Goal: Navigation & Orientation: Find specific page/section

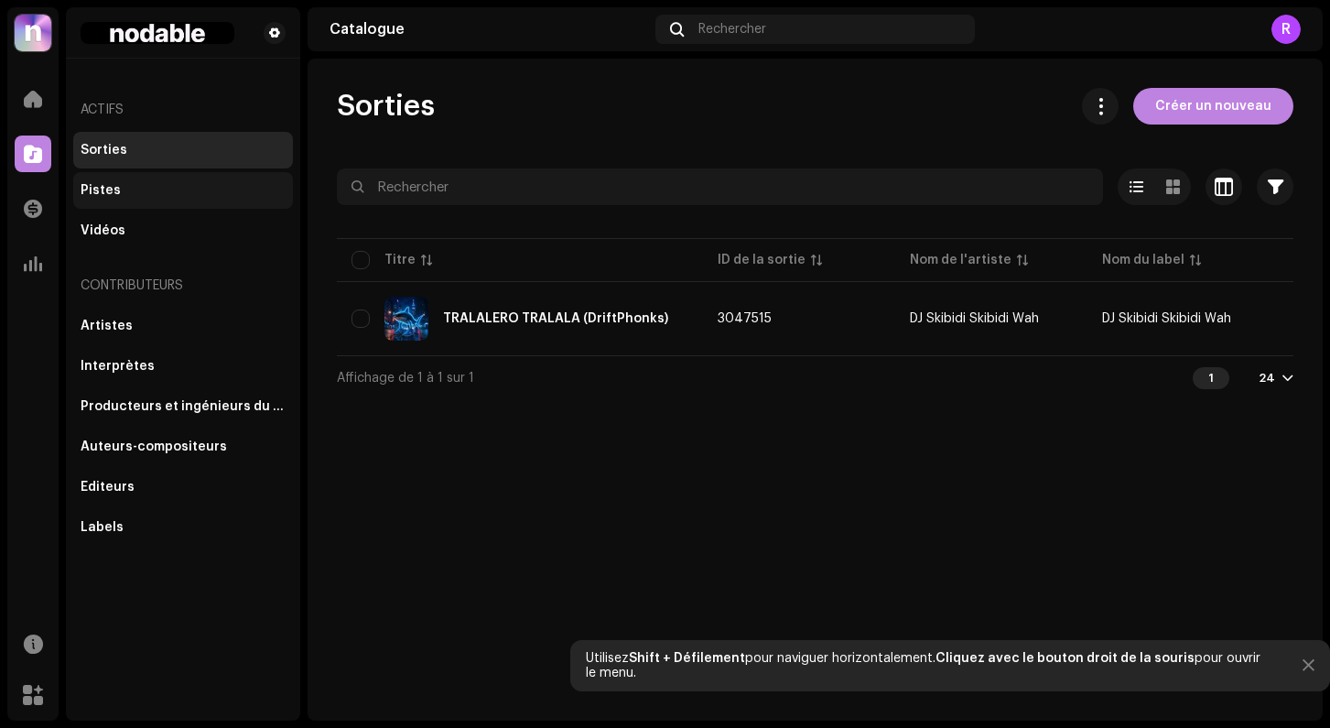
click at [103, 183] on div "Pistes" at bounding box center [101, 190] width 40 height 15
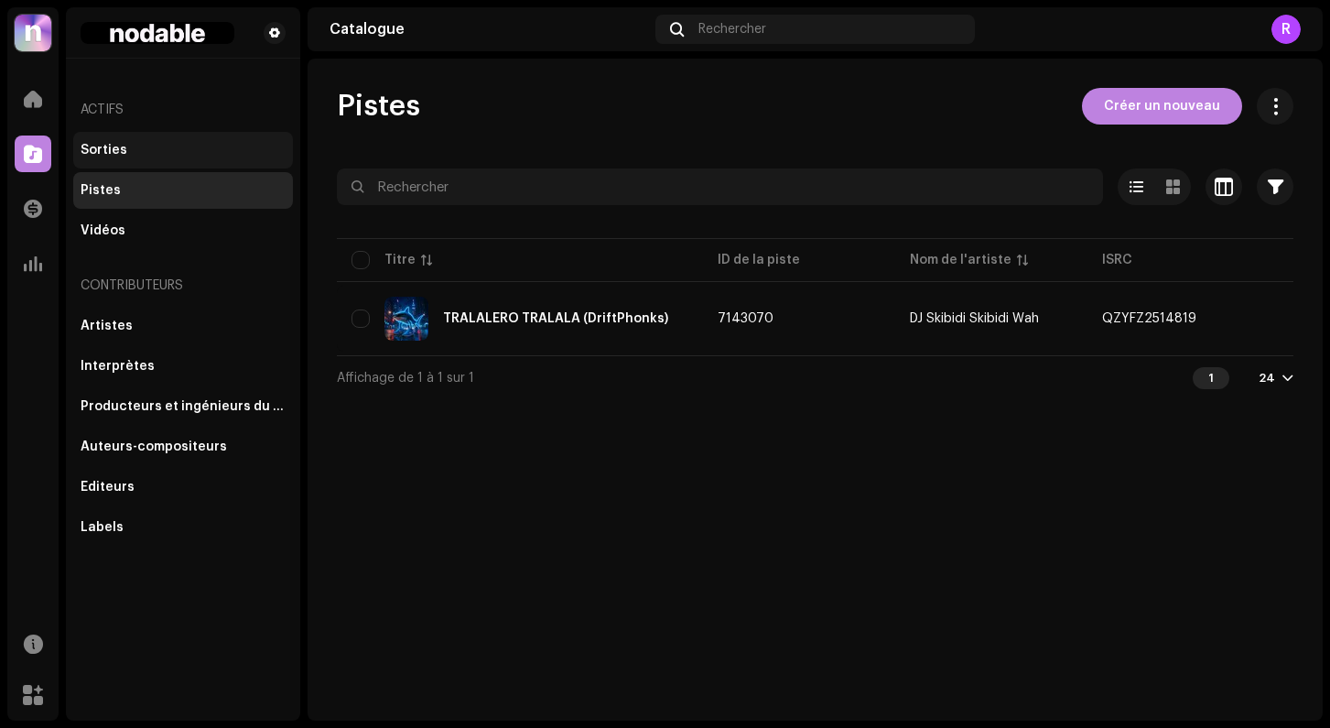
click at [108, 161] on div "Sorties" at bounding box center [183, 150] width 220 height 37
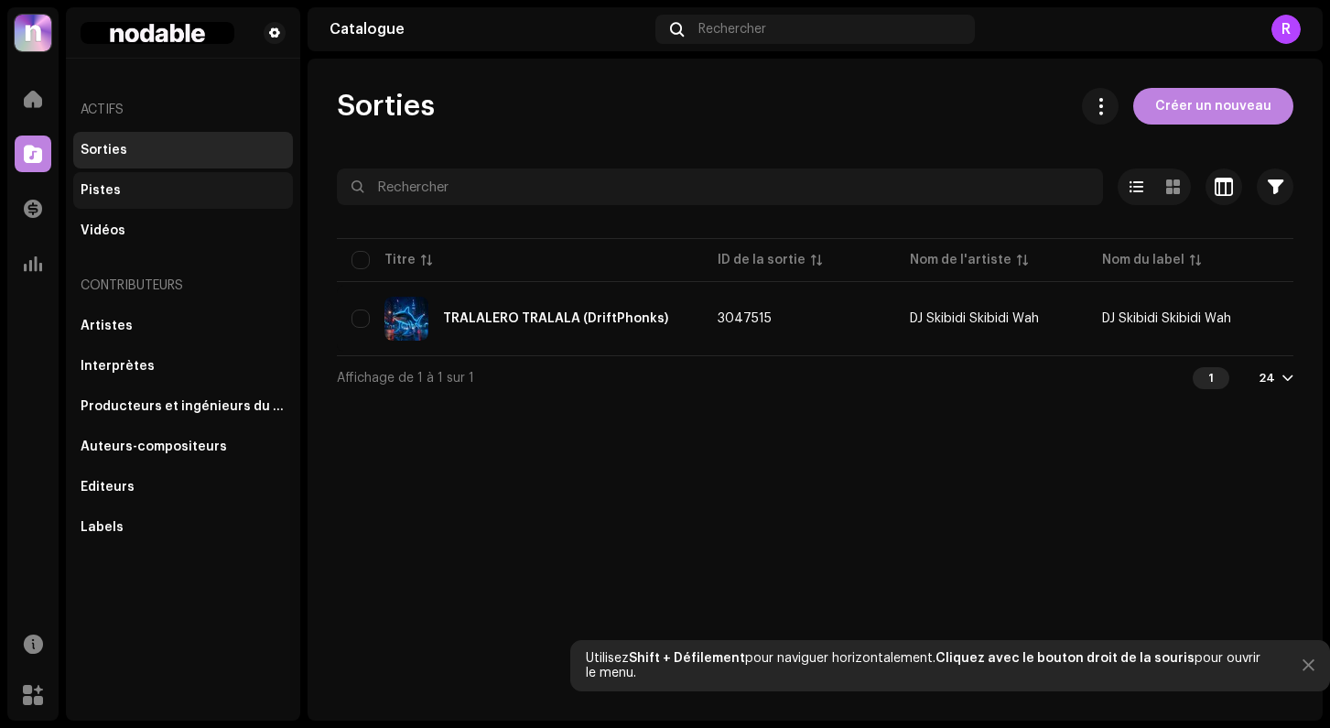
click at [113, 192] on div "Pistes" at bounding box center [101, 190] width 40 height 15
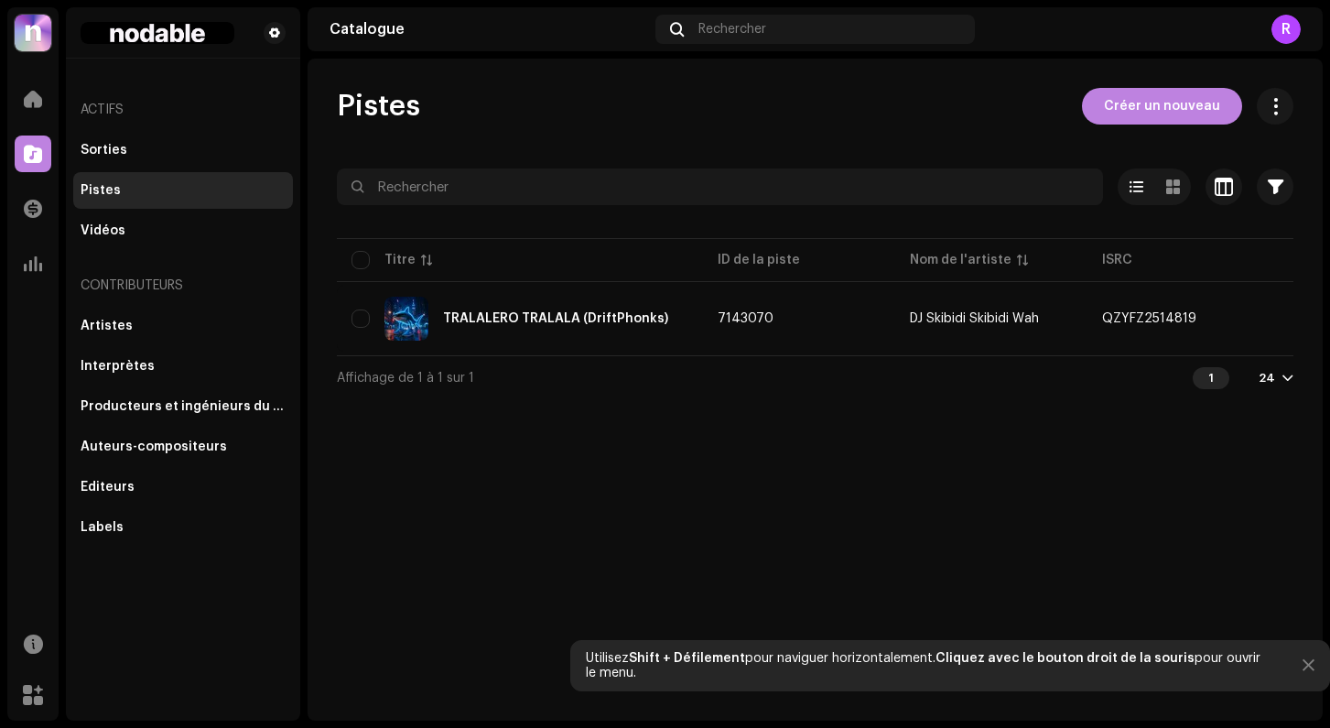
click at [46, 124] on div "Accueil" at bounding box center [32, 98] width 51 height 51
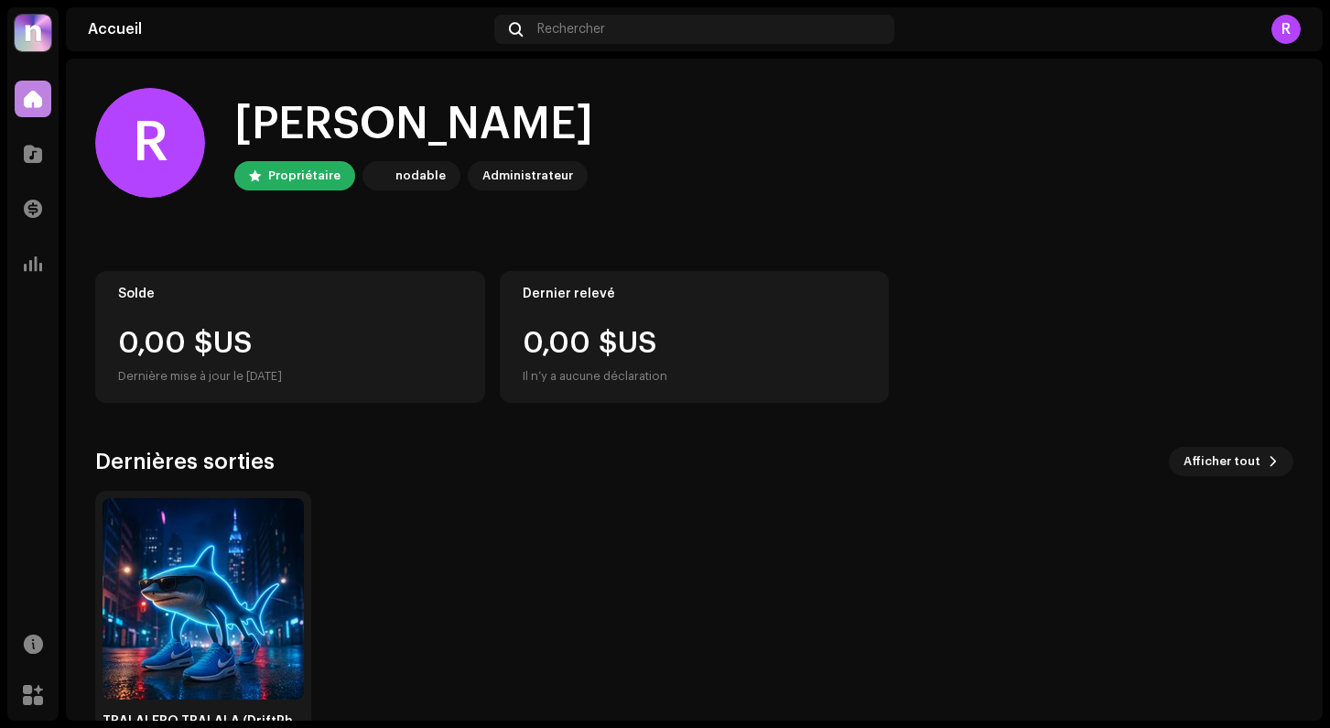
scroll to position [63, 0]
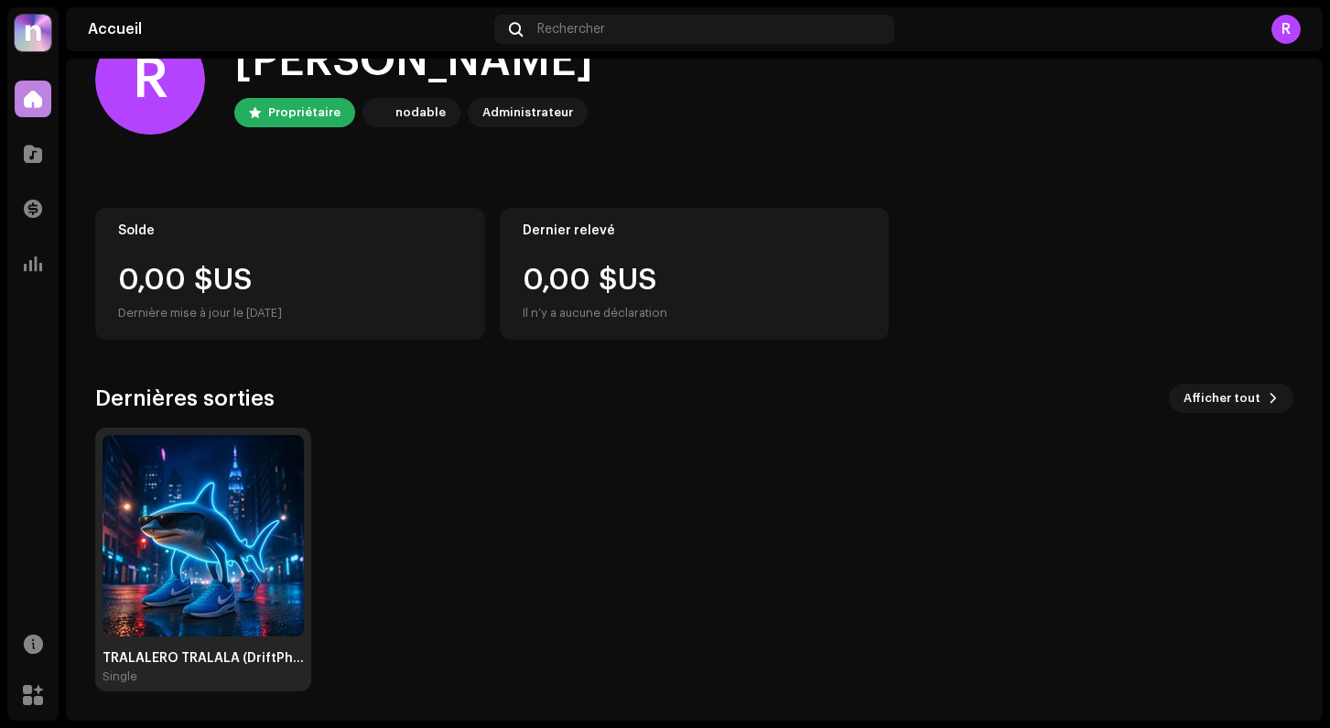
click at [178, 570] on img at bounding box center [203, 535] width 201 height 201
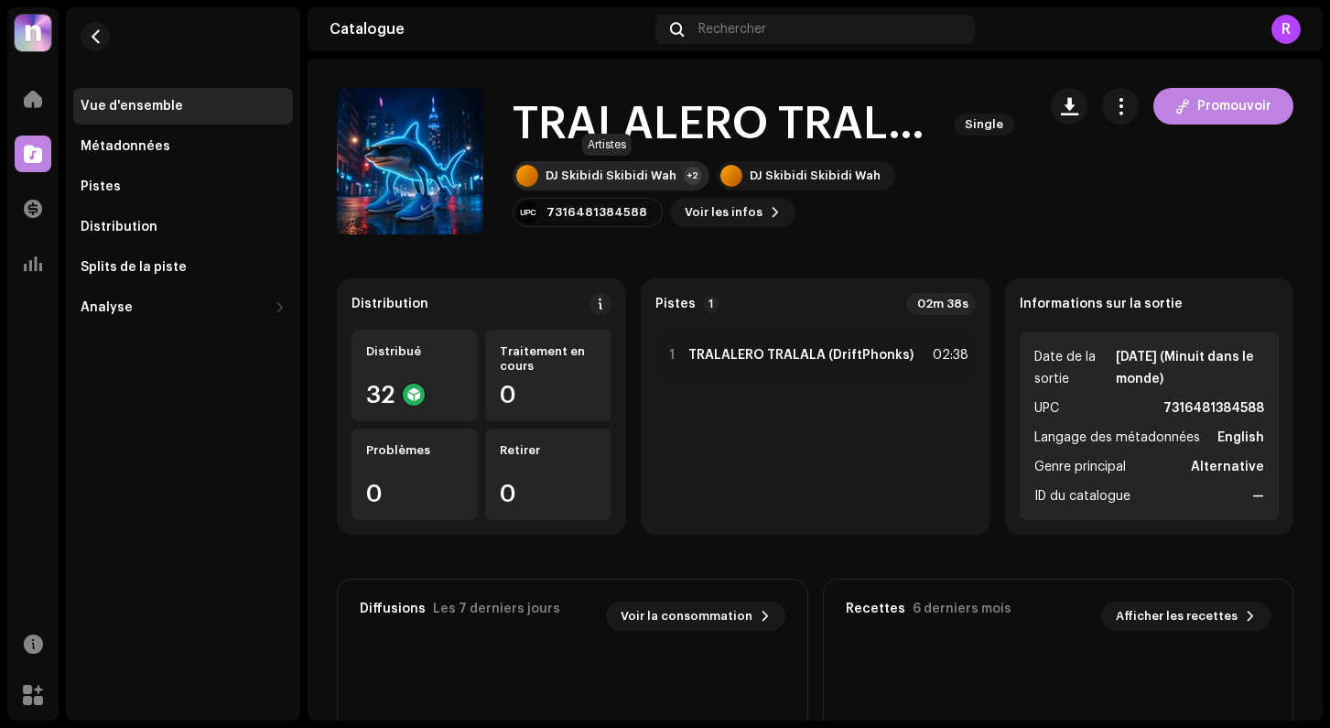
click at [525, 171] on div at bounding box center [527, 176] width 22 height 22
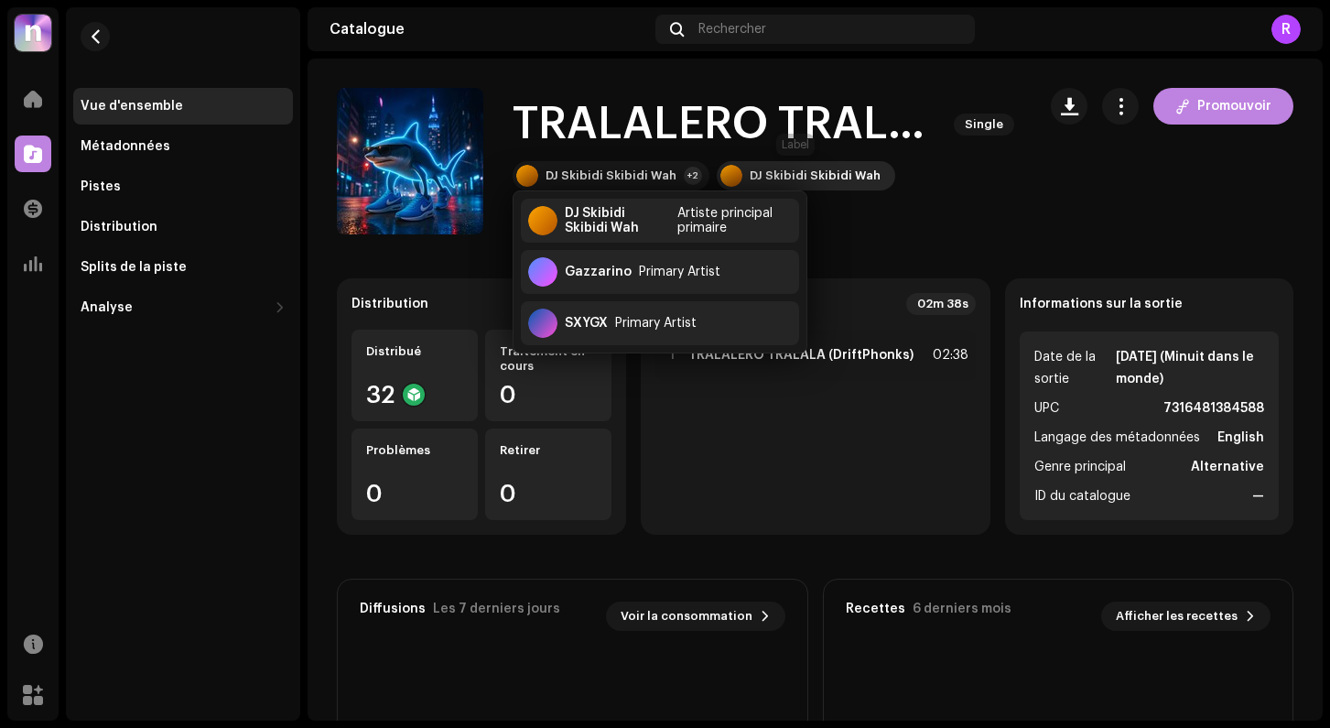
click at [721, 172] on div at bounding box center [731, 176] width 22 height 22
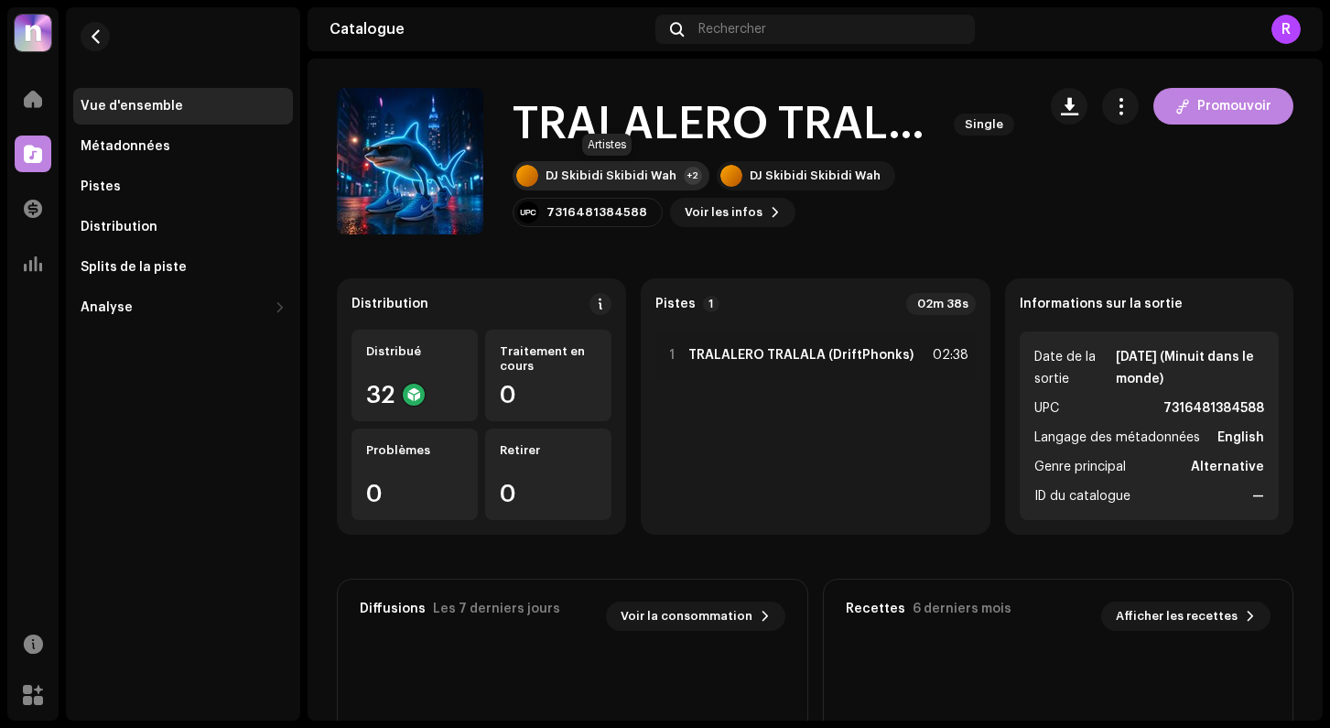
click at [644, 183] on div "DJ Skibidi Skibidi Wah +2" at bounding box center [611, 175] width 197 height 29
